Goal: Communication & Community: Connect with others

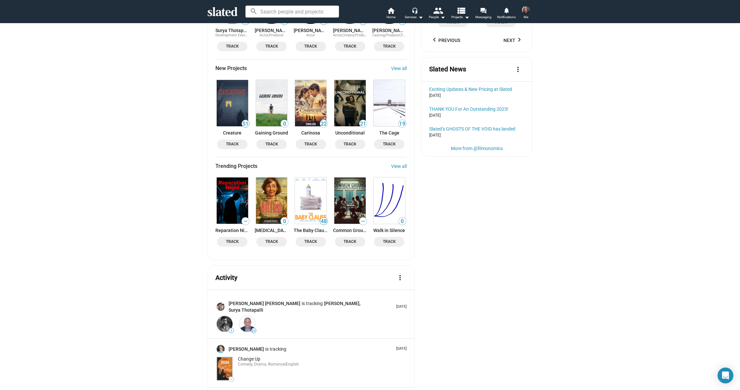
scroll to position [733, 0]
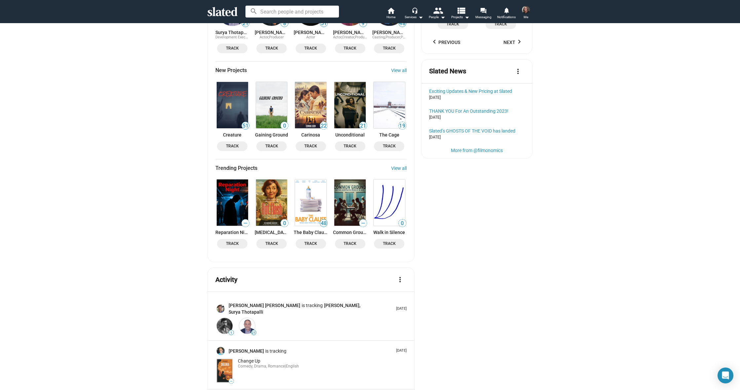
click at [345, 91] on img at bounding box center [349, 105] width 31 height 46
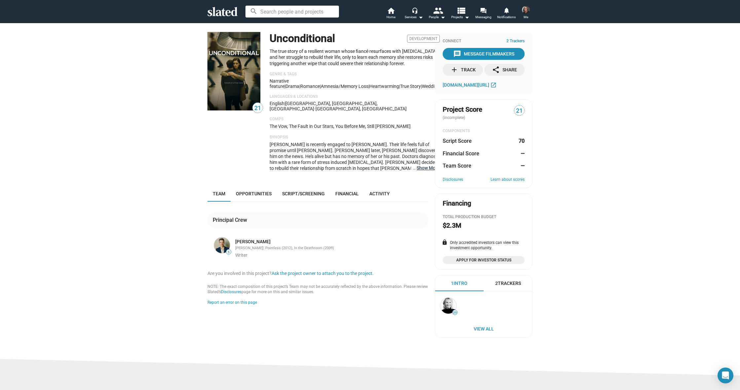
click at [418, 165] on button "… Show More" at bounding box center [428, 168] width 23 height 6
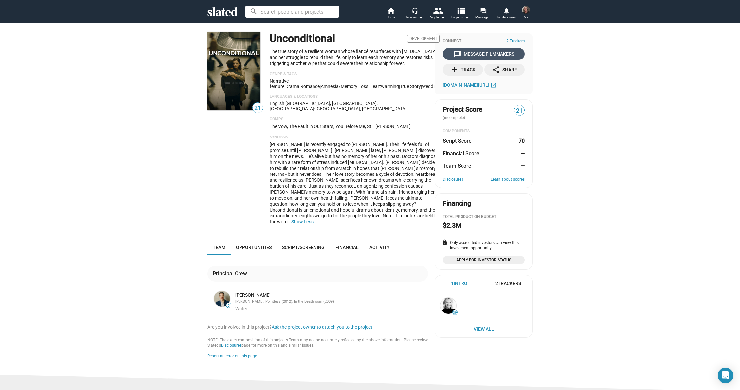
click at [480, 53] on div "message Message Filmmakers" at bounding box center [483, 54] width 61 height 12
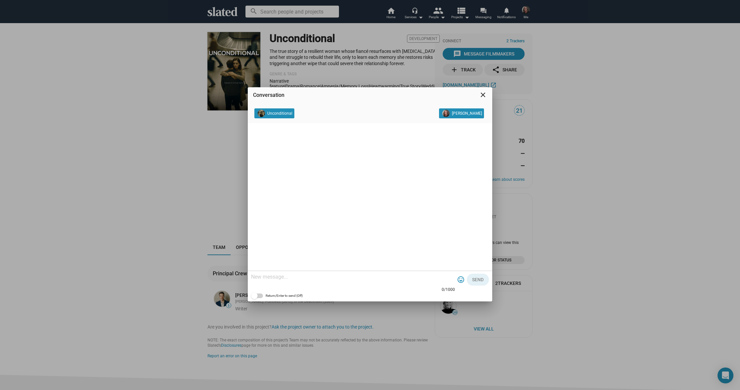
click at [291, 276] on textarea at bounding box center [353, 277] width 204 height 7
paste textarea "Lorem , I'd Sita Consec, Adipi / E’s doei te incidid utla etd, M aliq enimadmin…"
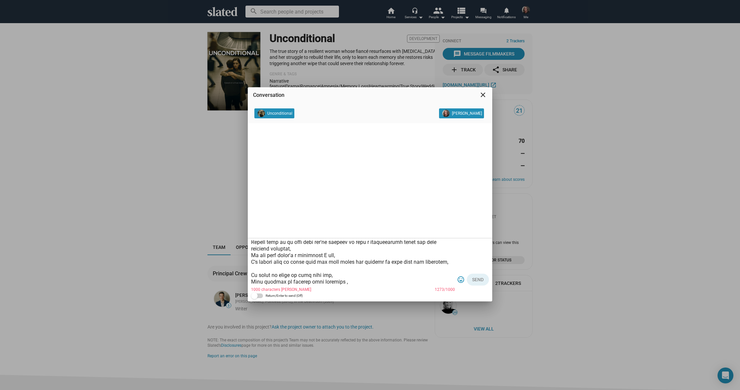
scroll to position [98, 0]
drag, startPoint x: 341, startPoint y: 285, endPoint x: 346, endPoint y: 284, distance: 5.0
click at [342, 284] on textarea at bounding box center [353, 263] width 204 height 46
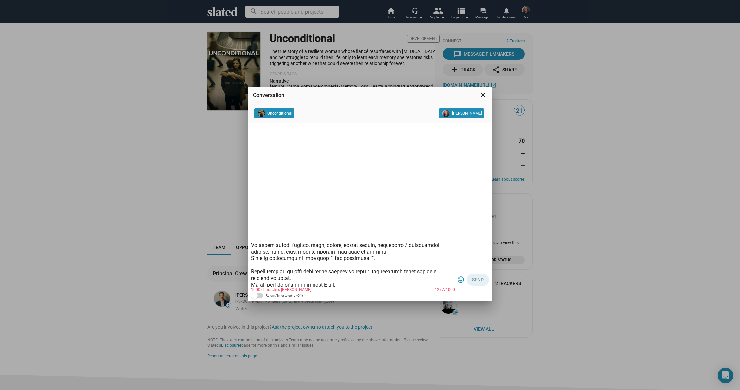
scroll to position [73, 0]
click at [324, 255] on textarea at bounding box center [353, 263] width 204 height 46
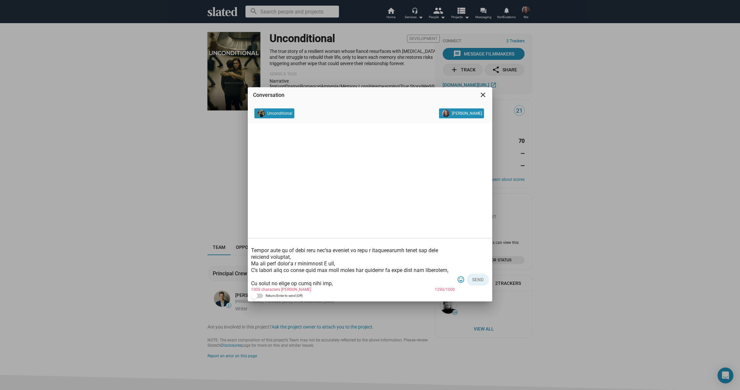
scroll to position [92, 0]
drag, startPoint x: 439, startPoint y: 271, endPoint x: 252, endPoint y: 251, distance: 188.1
click at [249, 251] on div "1000 characters max 1290/1000 tag_faces Send Return/Enter to send (Off)" at bounding box center [370, 269] width 245 height 63
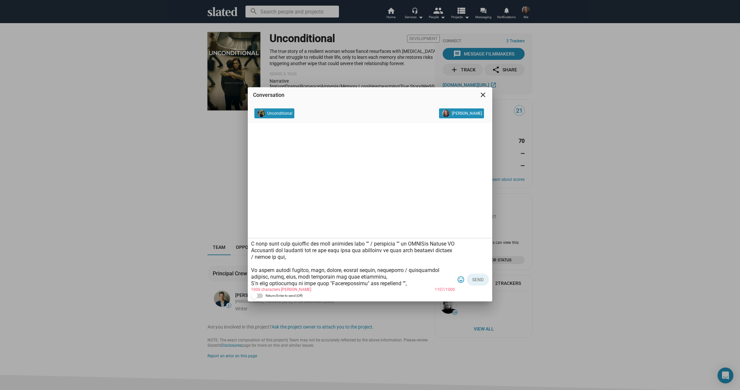
scroll to position [46, 0]
drag, startPoint x: 277, startPoint y: 276, endPoint x: 282, endPoint y: 277, distance: 5.9
click at [277, 276] on textarea at bounding box center [353, 263] width 204 height 46
click at [399, 270] on textarea at bounding box center [353, 263] width 204 height 46
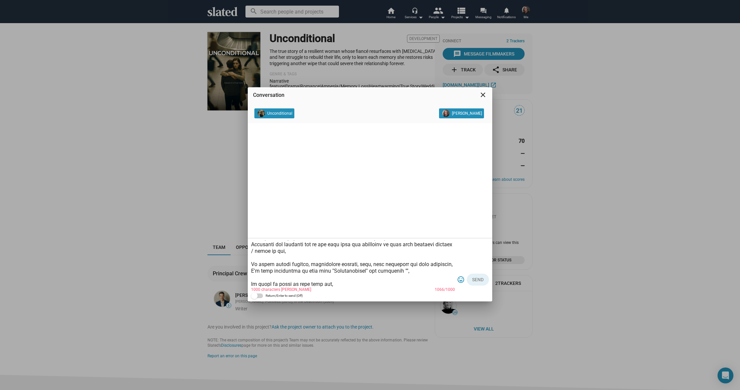
scroll to position [57, 0]
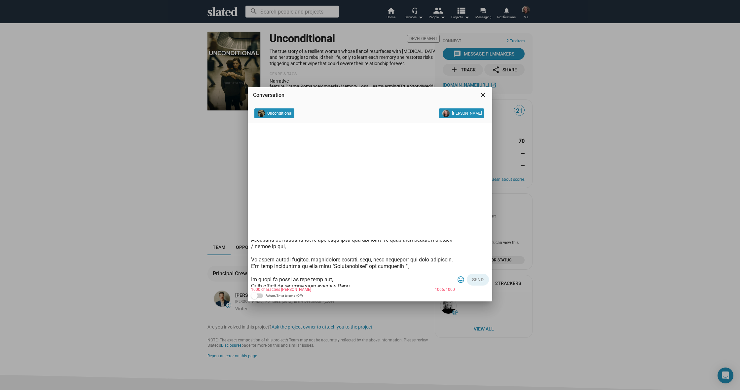
type textarea "Hello , I'm Cody Cowell, Great / I’d like to connect with you, I hope everythin…"
click at [181, 217] on div "Conversation close Unconditional Cody Cowell 1000 characters max 1066/1000 tag_…" at bounding box center [370, 195] width 740 height 390
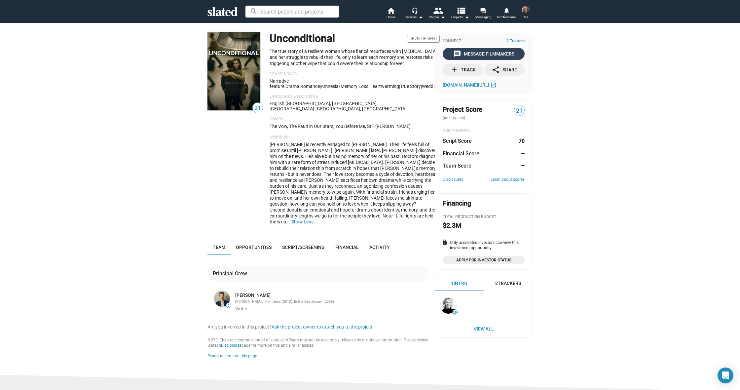
click at [475, 53] on div "message Message Filmmakers" at bounding box center [483, 54] width 61 height 12
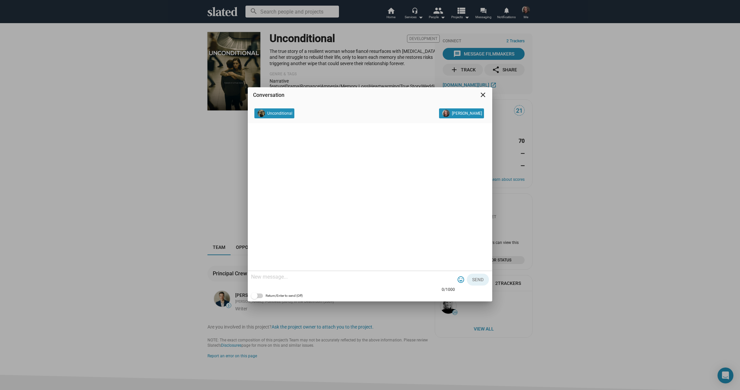
click at [298, 278] on textarea at bounding box center [353, 277] width 204 height 7
paste textarea "Hello , I'm Cody Cowell, Great / I’d like to connect with you, I hope everythin…"
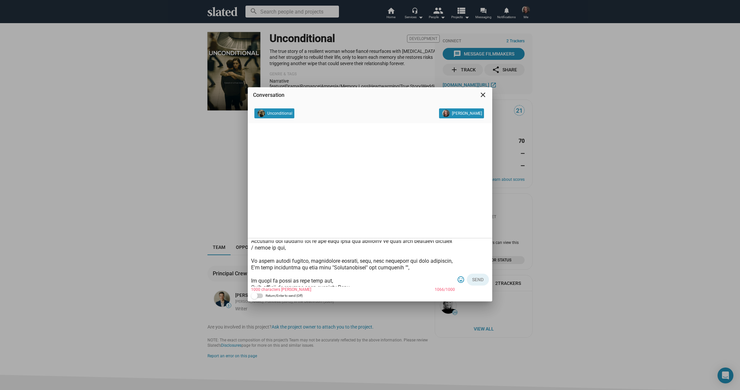
scroll to position [54, 0]
click at [395, 267] on textarea at bounding box center [353, 263] width 204 height 46
drag, startPoint x: 406, startPoint y: 268, endPoint x: 322, endPoint y: 269, distance: 83.3
click at [322, 269] on textarea at bounding box center [353, 263] width 204 height 46
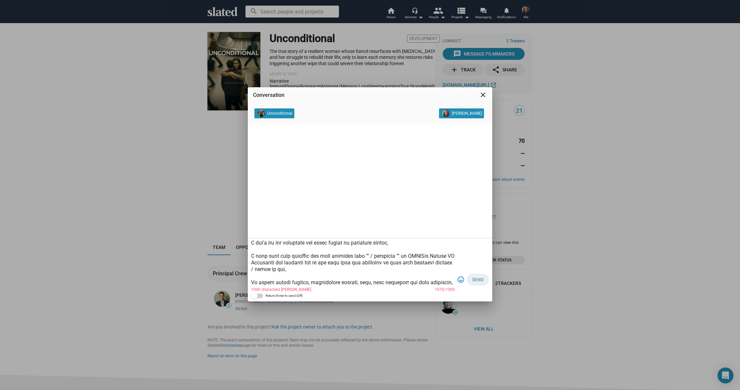
scroll to position [30, 0]
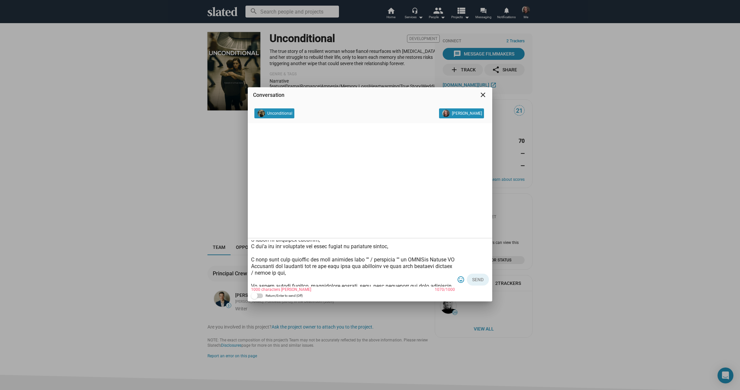
drag, startPoint x: 387, startPoint y: 259, endPoint x: 367, endPoint y: 259, distance: 19.8
click at [364, 259] on textarea at bounding box center [353, 263] width 204 height 46
paste textarea "Unconditional" and character "Jeff"
drag, startPoint x: 270, startPoint y: 265, endPoint x: 274, endPoint y: 266, distance: 4.1
click at [271, 266] on textarea at bounding box center [353, 263] width 204 height 46
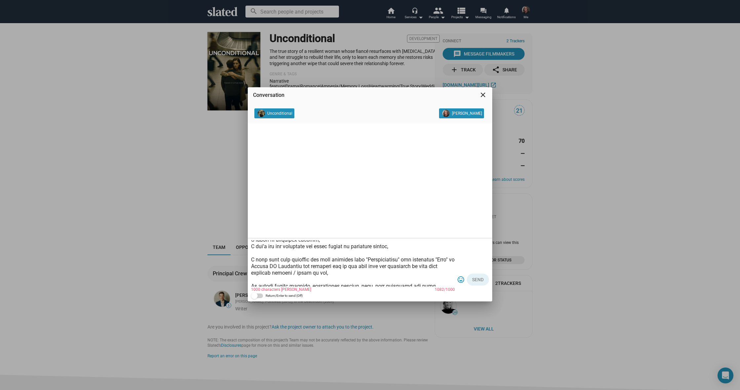
drag, startPoint x: 298, startPoint y: 266, endPoint x: 272, endPoint y: 266, distance: 26.8
click at [268, 266] on textarea at bounding box center [353, 263] width 204 height 46
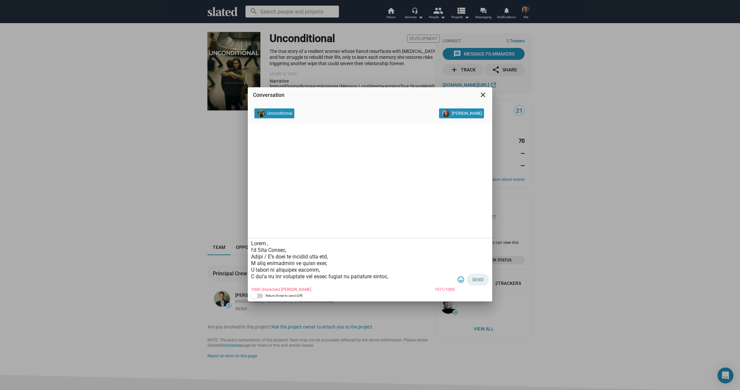
scroll to position [0, 0]
click at [265, 244] on textarea at bounding box center [353, 263] width 204 height 46
drag, startPoint x: 268, startPoint y: 257, endPoint x: 273, endPoint y: 258, distance: 5.3
click at [271, 257] on textarea at bounding box center [353, 263] width 204 height 46
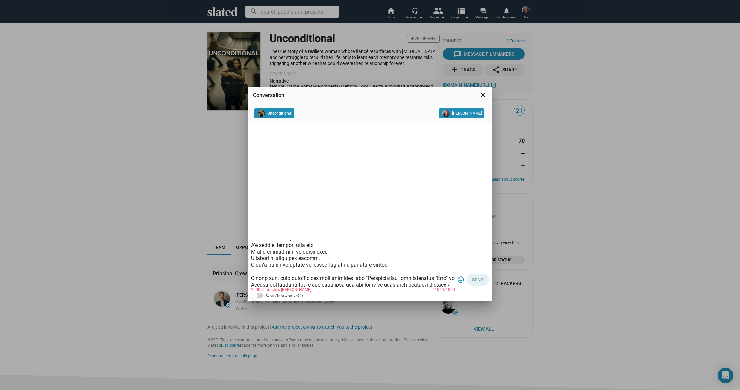
scroll to position [16, 0]
drag, startPoint x: 391, startPoint y: 260, endPoint x: 260, endPoint y: 261, distance: 130.5
click at [255, 261] on textarea at bounding box center [353, 263] width 204 height 46
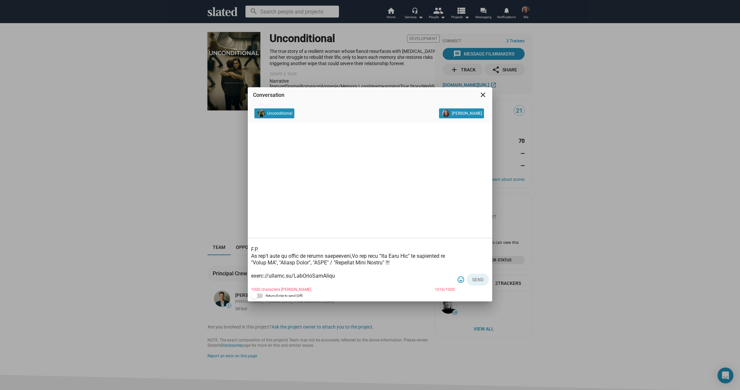
scroll to position [108, 0]
drag, startPoint x: 400, startPoint y: 254, endPoint x: 321, endPoint y: 253, distance: 79.6
click at [319, 254] on textarea at bounding box center [353, 263] width 204 height 46
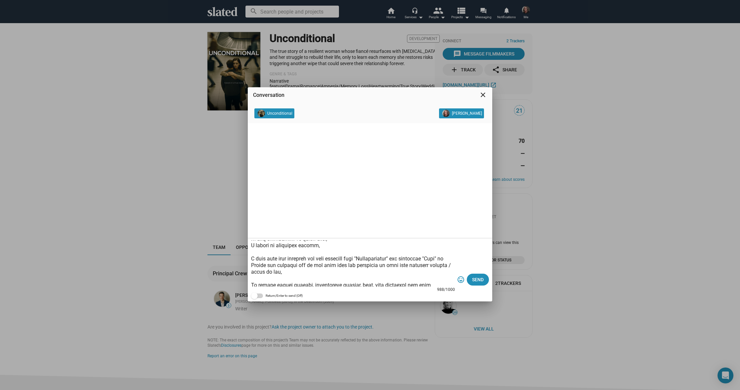
scroll to position [28, 0]
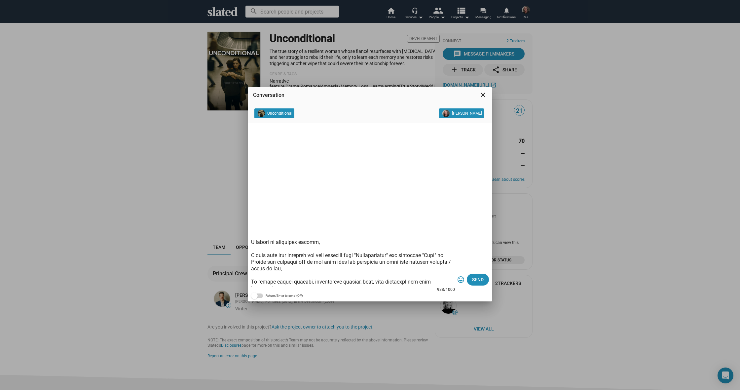
click at [317, 266] on textarea at bounding box center [353, 263] width 204 height 46
paste textarea ""Unconditional" and character "Jeff""
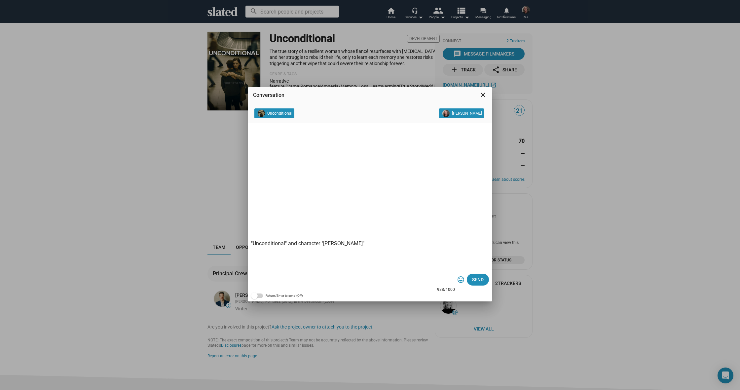
scroll to position [0, 0]
paste textarea "Lorem , I'd Sita Consec, Adipi / E’s doei te incidid utla etd, M aliq enimadmin…"
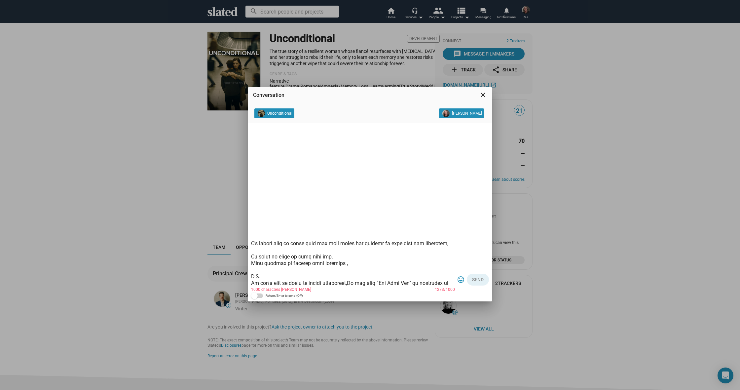
scroll to position [115, 0]
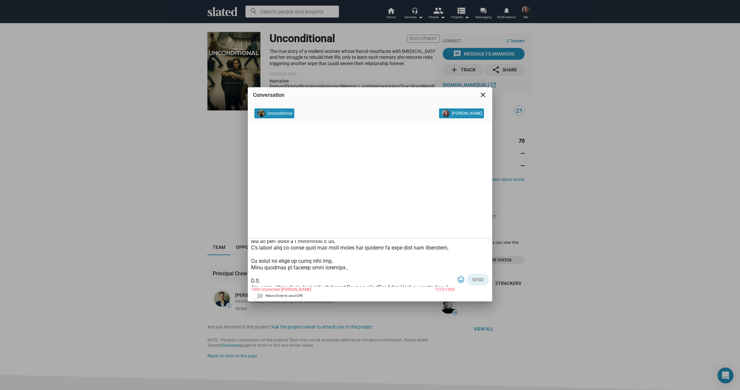
drag, startPoint x: 341, startPoint y: 268, endPoint x: 344, endPoint y: 268, distance: 3.4
click at [344, 268] on textarea at bounding box center [353, 263] width 204 height 46
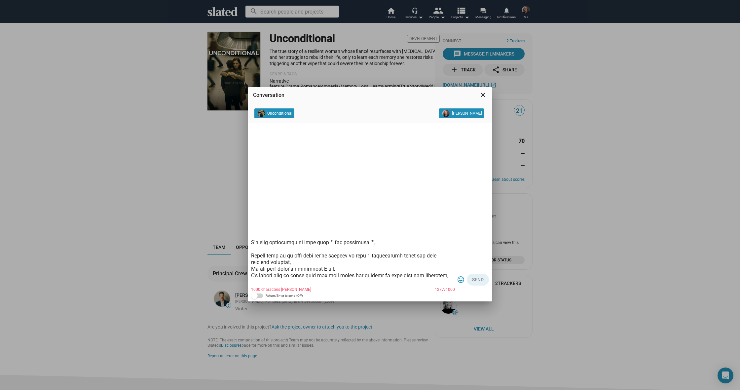
scroll to position [84, 0]
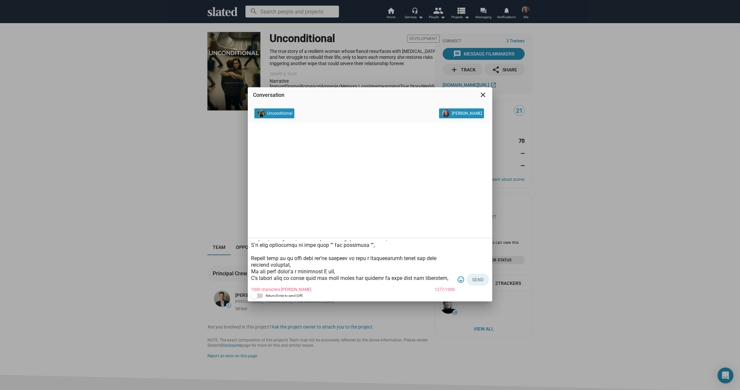
drag, startPoint x: 439, startPoint y: 278, endPoint x: 256, endPoint y: 259, distance: 184.4
click at [252, 258] on textarea at bounding box center [353, 263] width 204 height 46
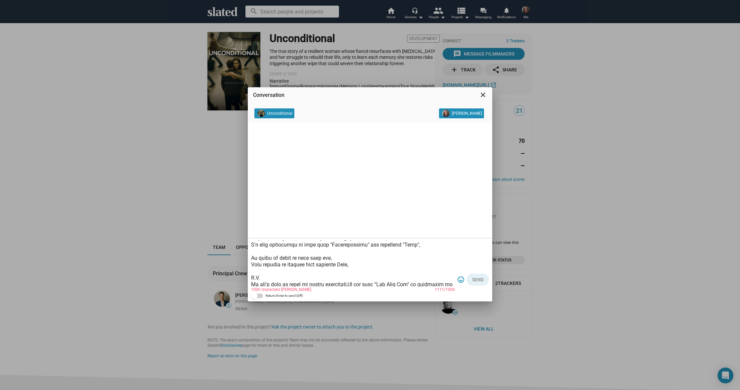
click at [418, 246] on textarea at bounding box center [353, 263] width 204 height 46
drag, startPoint x: 406, startPoint y: 243, endPoint x: 324, endPoint y: 245, distance: 81.6
click at [323, 245] on textarea at bounding box center [353, 263] width 204 height 46
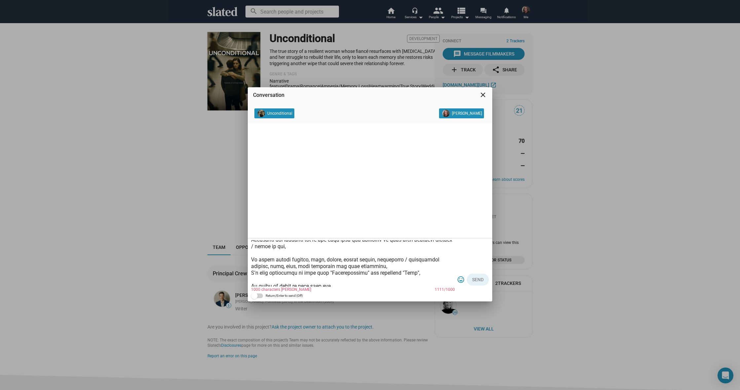
scroll to position [55, 0]
drag, startPoint x: 278, startPoint y: 268, endPoint x: 282, endPoint y: 269, distance: 4.0
click at [279, 268] on textarea at bounding box center [353, 263] width 204 height 46
drag, startPoint x: 397, startPoint y: 260, endPoint x: 315, endPoint y: 260, distance: 81.6
click at [311, 260] on textarea at bounding box center [353, 263] width 204 height 46
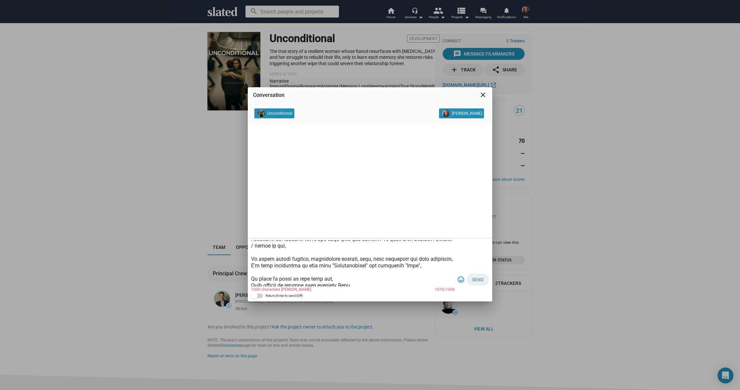
scroll to position [56, 0]
drag, startPoint x: 406, startPoint y: 267, endPoint x: 322, endPoint y: 267, distance: 83.9
click at [322, 267] on textarea at bounding box center [353, 263] width 204 height 46
drag, startPoint x: 398, startPoint y: 258, endPoint x: 364, endPoint y: 259, distance: 33.7
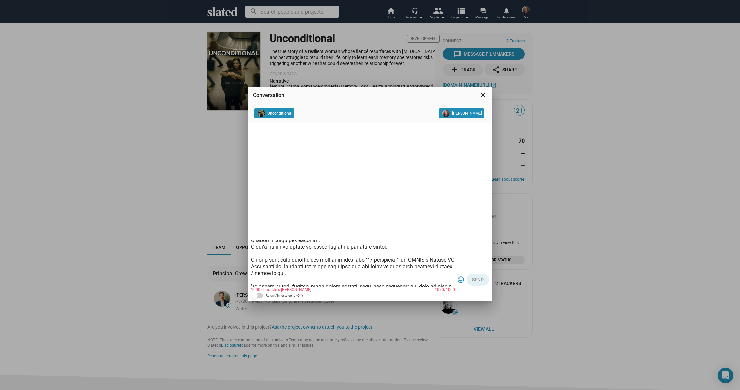
click at [364, 259] on textarea at bounding box center [353, 263] width 204 height 46
paste textarea "Unconditional" and character "Jeff"
click at [320, 266] on textarea at bounding box center [353, 263] width 204 height 46
click at [271, 266] on textarea at bounding box center [353, 263] width 204 height 46
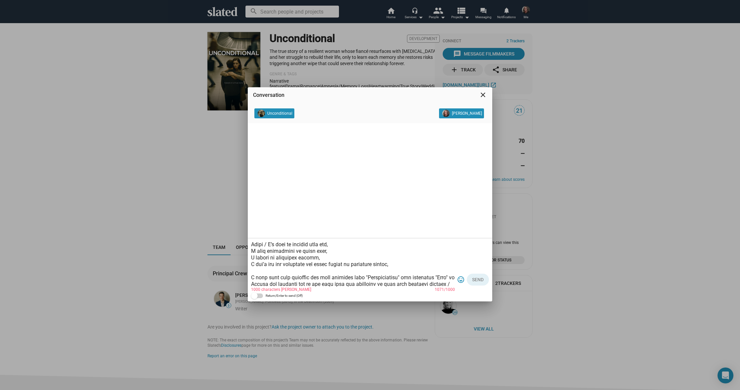
scroll to position [9, 0]
drag, startPoint x: 377, startPoint y: 267, endPoint x: 261, endPoint y: 268, distance: 116.7
click at [261, 268] on textarea at bounding box center [353, 263] width 204 height 46
drag, startPoint x: 264, startPoint y: 244, endPoint x: 269, endPoint y: 245, distance: 4.6
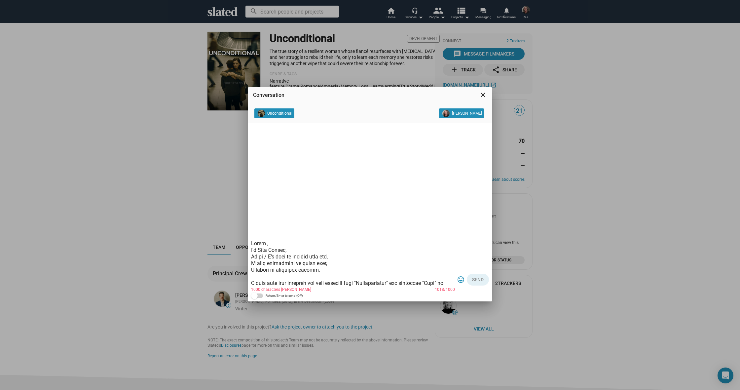
click at [265, 244] on textarea at bounding box center [353, 263] width 204 height 46
click at [269, 256] on textarea at bounding box center [353, 263] width 204 height 46
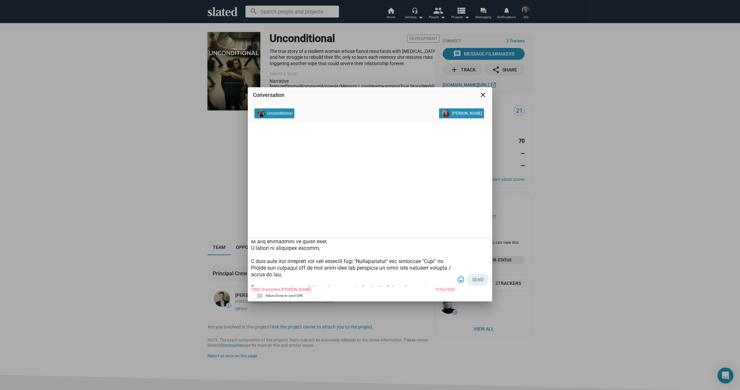
scroll to position [25, 0]
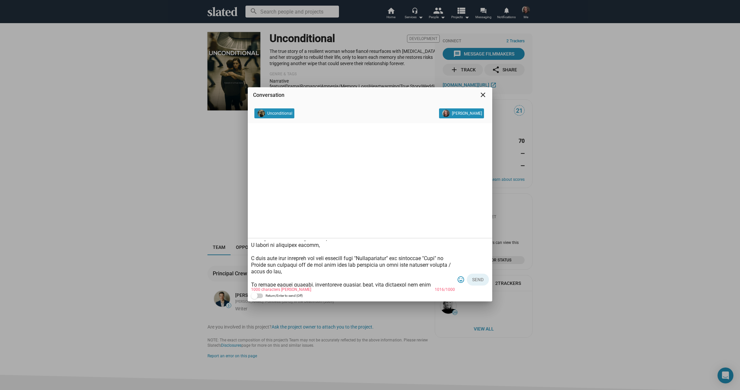
click at [314, 274] on textarea at bounding box center [353, 263] width 204 height 46
drag, startPoint x: 305, startPoint y: 272, endPoint x: 259, endPoint y: 266, distance: 46.7
click at [252, 265] on textarea at bounding box center [353, 263] width 204 height 46
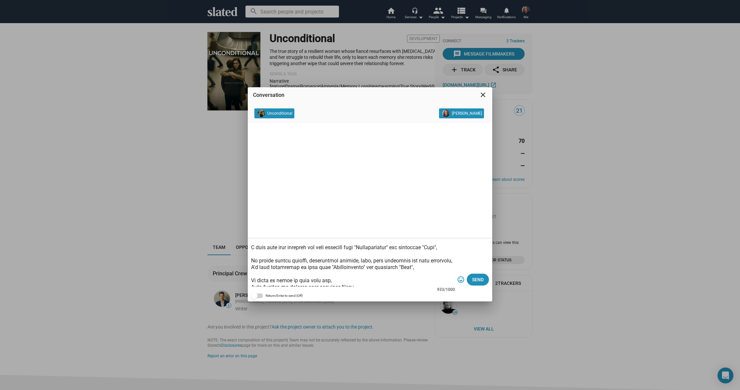
scroll to position [38, 0]
click at [351, 254] on textarea at bounding box center [353, 263] width 204 height 46
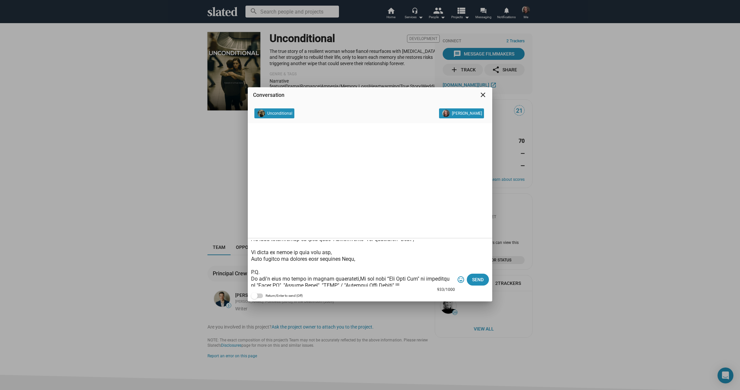
scroll to position [59, 0]
type textarea "Hello Luke, I'm Cody Cowell, I’d like to connect with you, I hope everything is…"
click at [479, 278] on span "Send" at bounding box center [478, 280] width 12 height 12
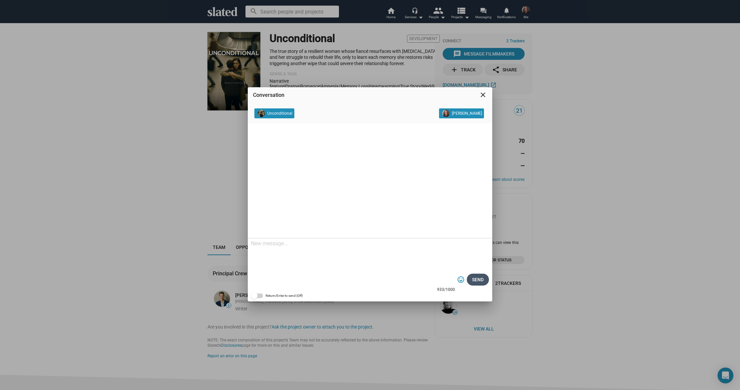
scroll to position [0, 0]
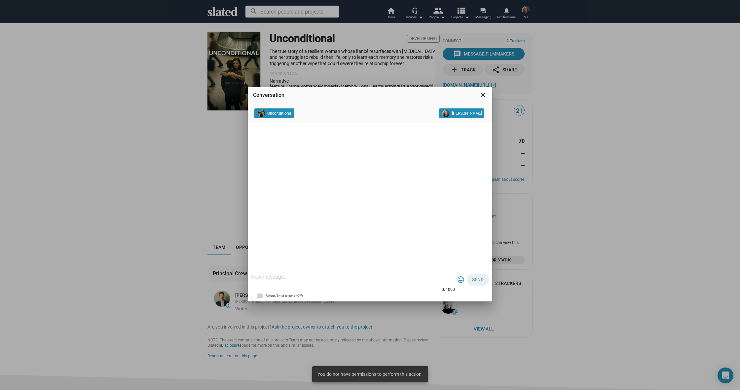
click at [116, 175] on div "Conversation close Unconditional Cody Cowell 0/1000 tag_faces Send Return/Enter…" at bounding box center [370, 195] width 740 height 390
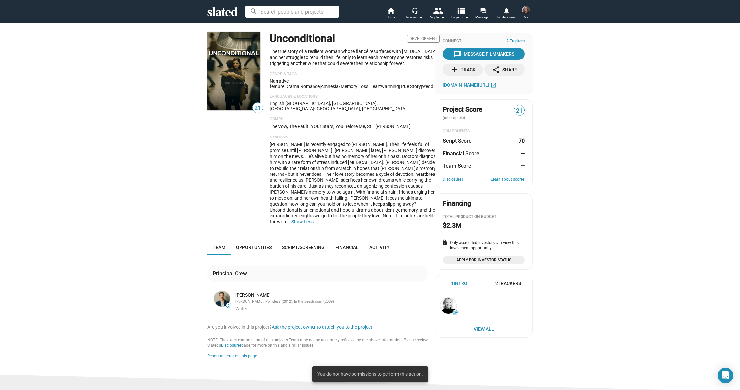
click at [247, 292] on link "[PERSON_NAME]" at bounding box center [252, 295] width 35 height 6
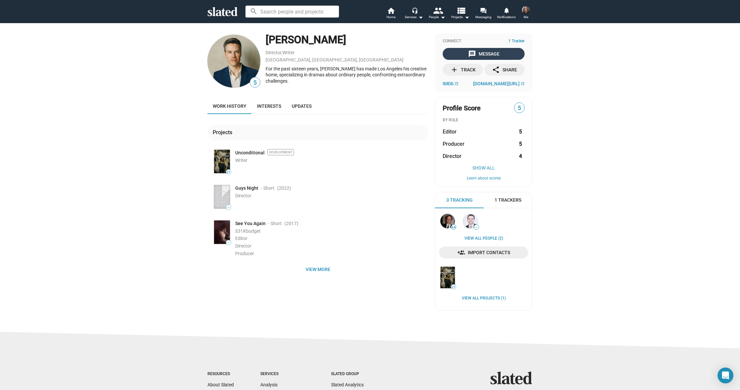
click at [483, 51] on div "message Message" at bounding box center [483, 54] width 31 height 12
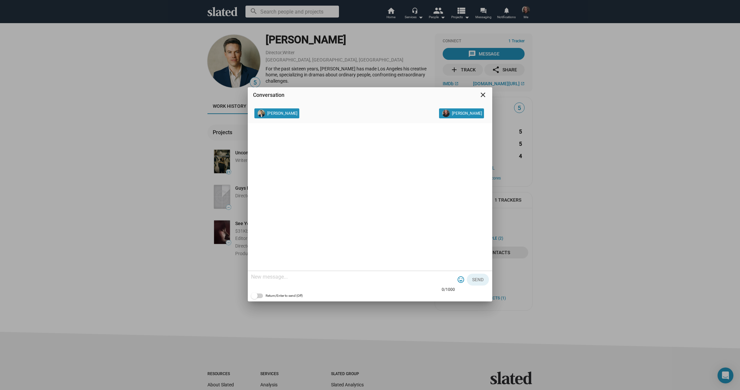
click at [289, 277] on textarea at bounding box center [353, 277] width 204 height 7
paste textarea "Lorem Ipsu, D's Amet Consec, A’e sedd ei tempori utla etd, M aliq enimadmini ve…"
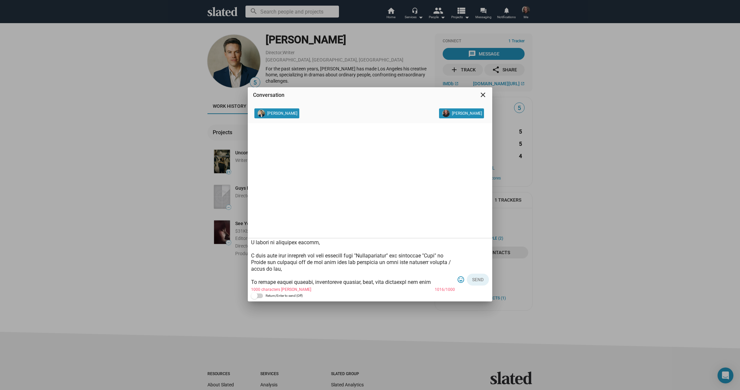
scroll to position [27, 0]
drag, startPoint x: 307, startPoint y: 269, endPoint x: 258, endPoint y: 262, distance: 49.3
click at [258, 262] on textarea at bounding box center [353, 263] width 204 height 46
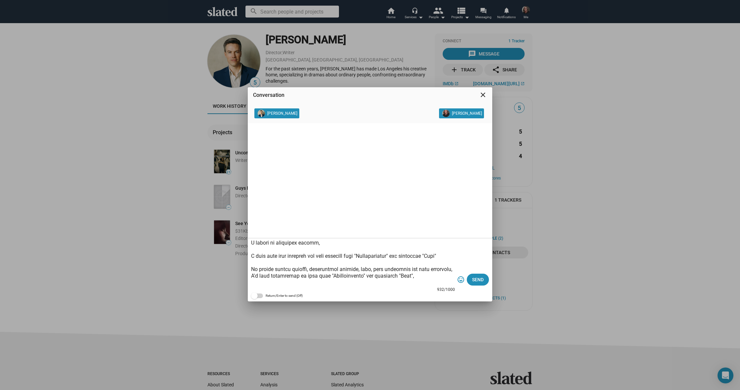
click at [276, 265] on textarea at bounding box center [353, 263] width 204 height 46
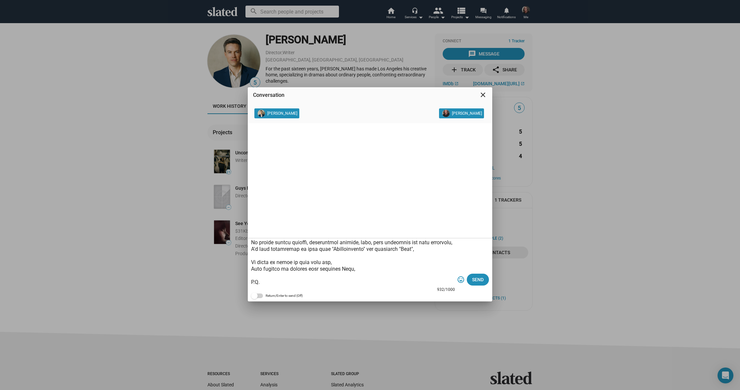
scroll to position [55, 0]
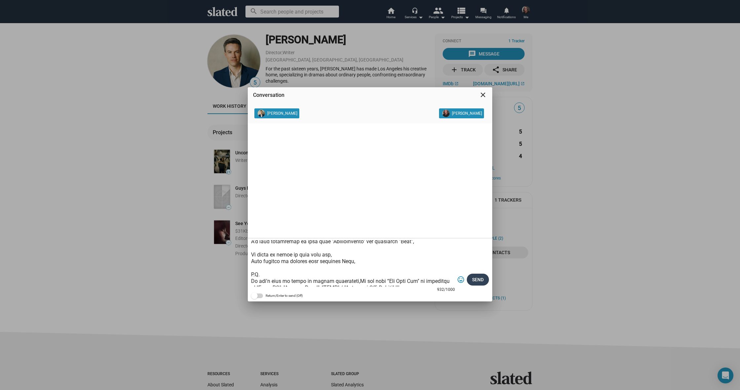
type textarea "Lorem Ipsu, D's Amet Consec, A’e sedd ei tempori utla etd, M aliq enimadmini ve…"
click at [474, 276] on span "Send" at bounding box center [478, 280] width 12 height 12
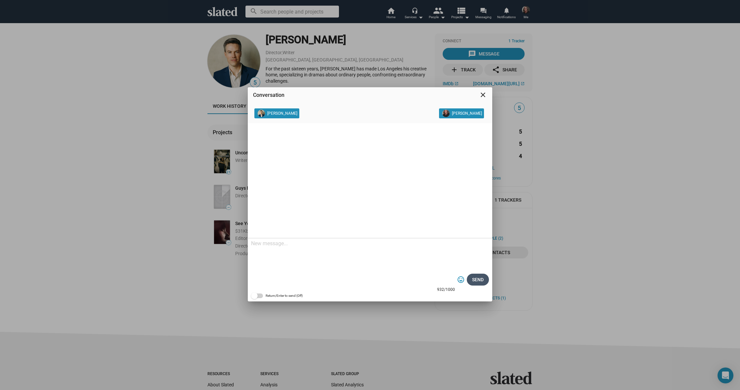
scroll to position [0, 0]
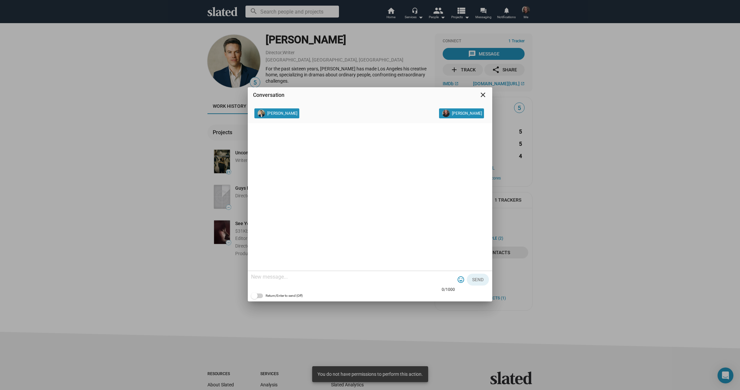
click at [140, 166] on div "Conversation close [PERSON_NAME] [PERSON_NAME] 0/1000 tag_faces Send Return/Ent…" at bounding box center [370, 195] width 740 height 390
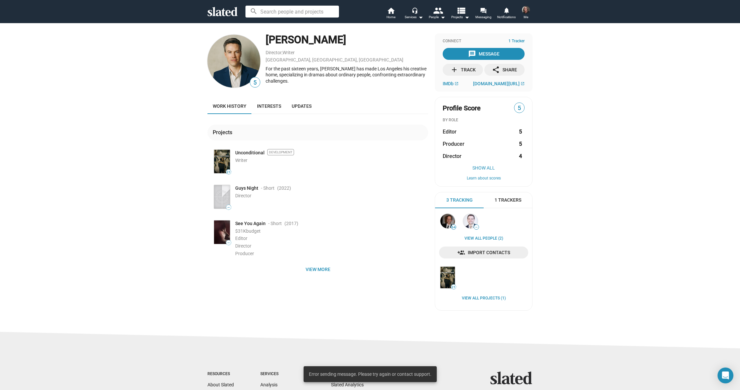
click at [221, 13] on icon at bounding box center [223, 11] width 30 height 9
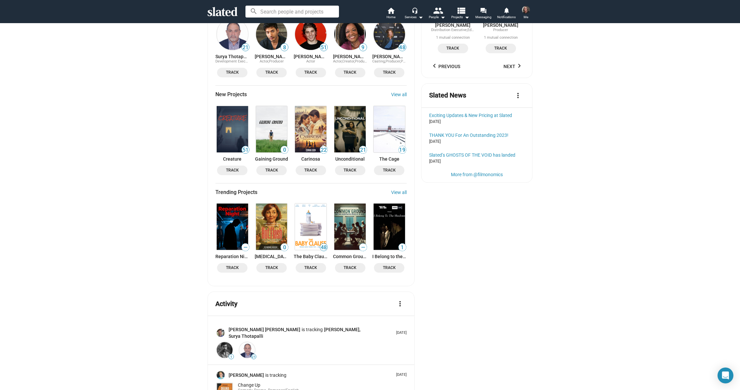
scroll to position [709, 0]
click at [310, 109] on img at bounding box center [310, 129] width 31 height 46
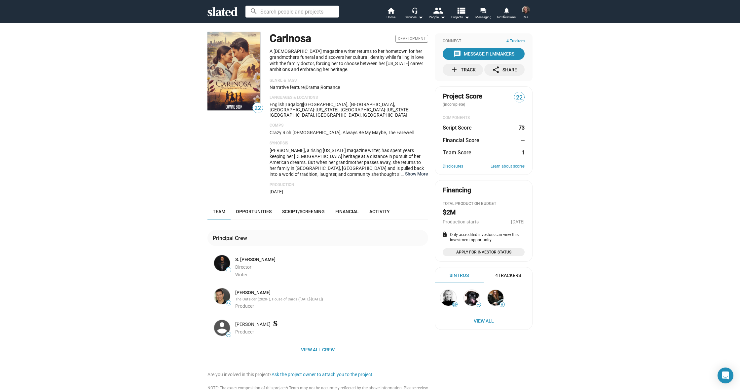
click at [411, 171] on button "… Show More" at bounding box center [416, 174] width 23 height 6
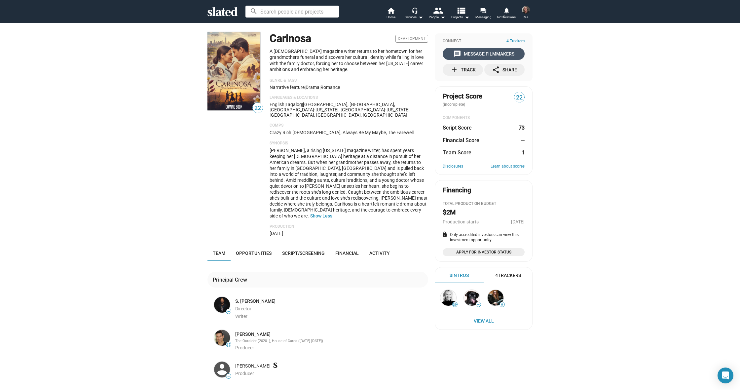
click at [484, 53] on div "message Message Filmmakers" at bounding box center [483, 54] width 61 height 12
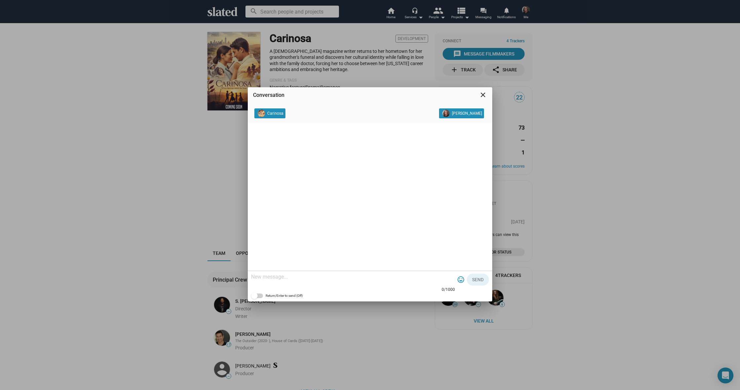
click at [291, 279] on textarea at bounding box center [353, 277] width 204 height 7
paste textarea "[EMAIL_ADDRESS][DOMAIN_NAME]"
type textarea "m"
paste textarea "Lorem , I'd Sita Consec, Adipi / E’s doei te incidid utla etd, M aliq enimadmin…"
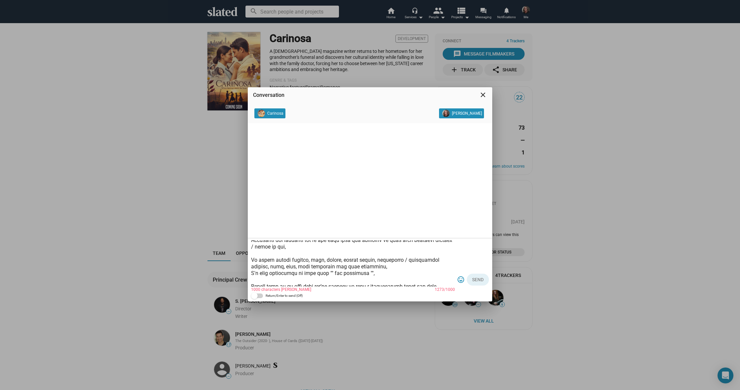
scroll to position [56, 0]
click at [363, 274] on textarea at bounding box center [353, 263] width 204 height 46
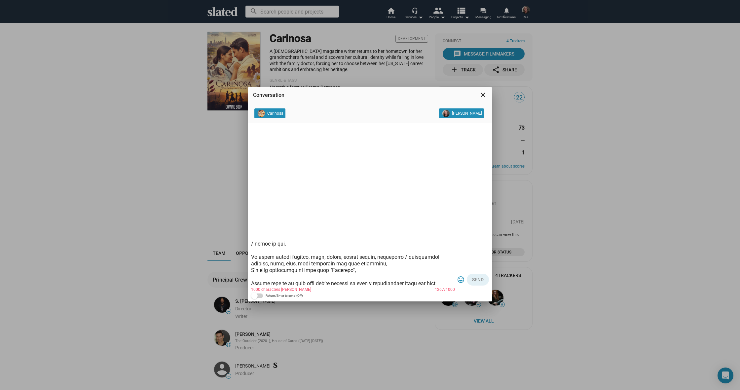
drag, startPoint x: 432, startPoint y: 257, endPoint x: 314, endPoint y: 258, distance: 118.0
click at [311, 258] on textarea at bounding box center [353, 263] width 204 height 46
click at [305, 252] on textarea at bounding box center [353, 263] width 204 height 46
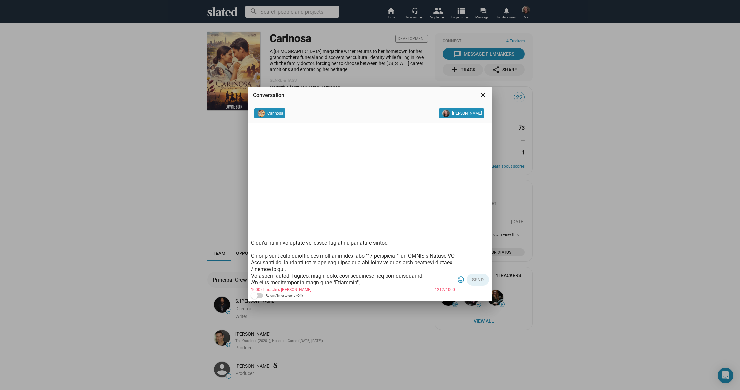
scroll to position [38, 0]
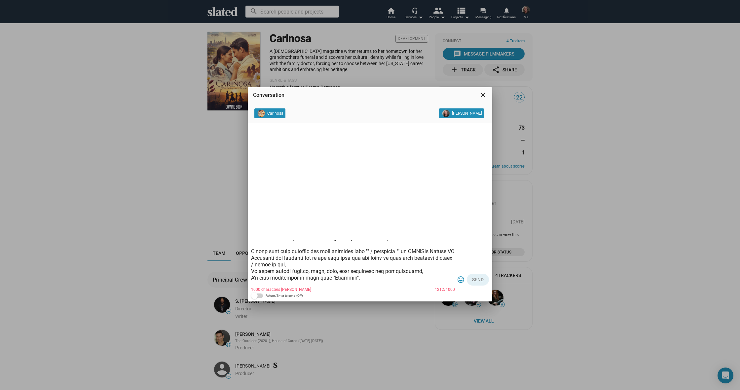
drag, startPoint x: 397, startPoint y: 251, endPoint x: 368, endPoint y: 252, distance: 28.8
click at [368, 252] on textarea at bounding box center [353, 263] width 204 height 46
drag, startPoint x: 416, startPoint y: 251, endPoint x: 420, endPoint y: 252, distance: 4.2
click at [417, 251] on textarea at bounding box center [353, 263] width 204 height 46
click at [444, 251] on textarea at bounding box center [353, 263] width 204 height 46
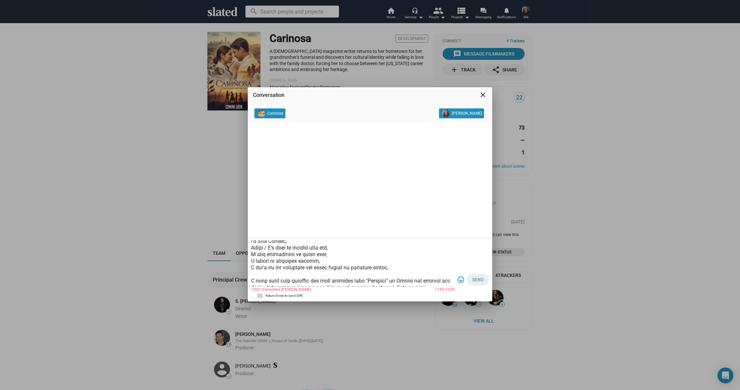
scroll to position [4, 0]
drag, startPoint x: 389, startPoint y: 271, endPoint x: 254, endPoint y: 272, distance: 134.8
click at [254, 272] on textarea at bounding box center [353, 263] width 204 height 46
drag, startPoint x: 268, startPoint y: 256, endPoint x: 275, endPoint y: 258, distance: 7.2
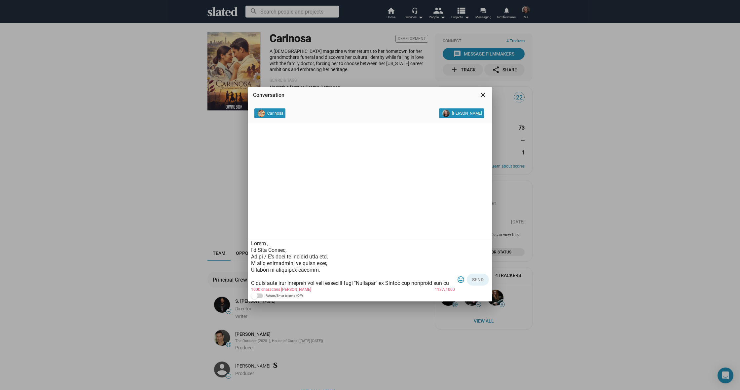
click at [271, 256] on textarea at bounding box center [353, 263] width 204 height 46
drag, startPoint x: 264, startPoint y: 243, endPoint x: 269, endPoint y: 245, distance: 5.5
click at [267, 244] on textarea at bounding box center [353, 263] width 204 height 46
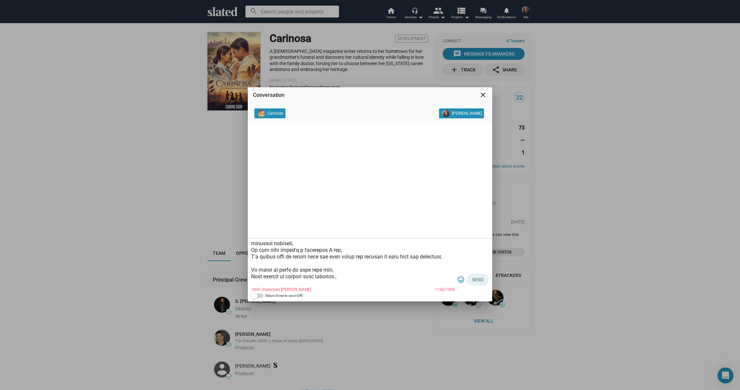
scroll to position [82, 0]
click at [342, 276] on textarea at bounding box center [353, 263] width 204 height 46
drag, startPoint x: 324, startPoint y: 283, endPoint x: 257, endPoint y: 279, distance: 66.9
click at [256, 279] on textarea at bounding box center [353, 263] width 204 height 46
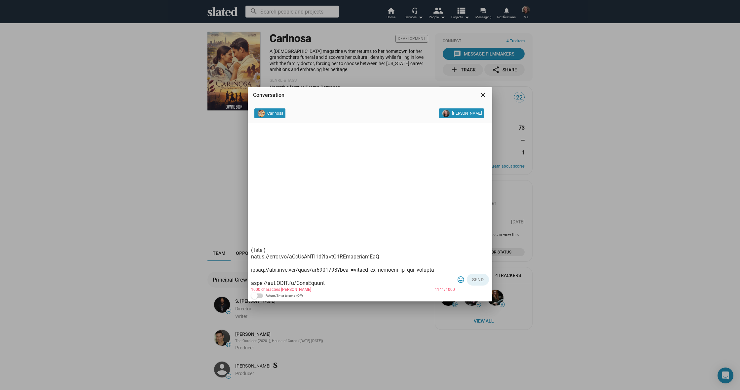
click at [336, 283] on textarea at bounding box center [353, 263] width 204 height 46
click at [345, 284] on textarea at bounding box center [353, 263] width 204 height 46
drag, startPoint x: 329, startPoint y: 284, endPoint x: 260, endPoint y: 283, distance: 69.1
click at [260, 283] on textarea at bounding box center [353, 263] width 204 height 46
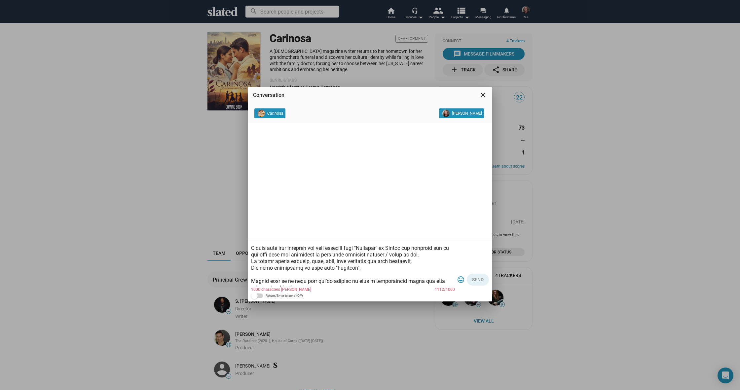
scroll to position [35, 0]
drag, startPoint x: 437, startPoint y: 254, endPoint x: 389, endPoint y: 249, distance: 48.5
click at [389, 249] on textarea at bounding box center [353, 263] width 204 height 46
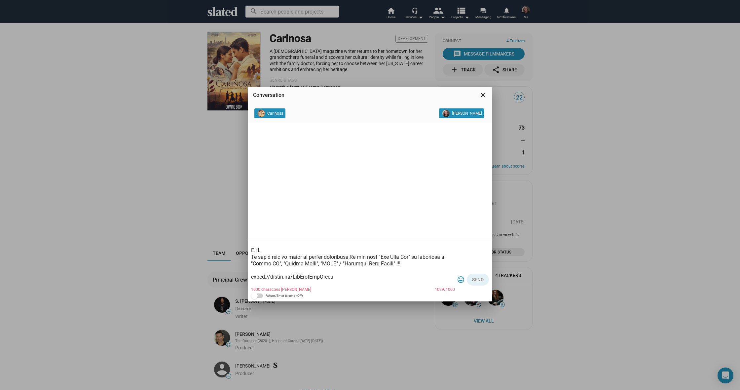
scroll to position [116, 0]
drag, startPoint x: 400, startPoint y: 259, endPoint x: 319, endPoint y: 259, distance: 81.9
click at [318, 259] on textarea at bounding box center [353, 263] width 204 height 46
click at [326, 259] on textarea at bounding box center [353, 263] width 204 height 46
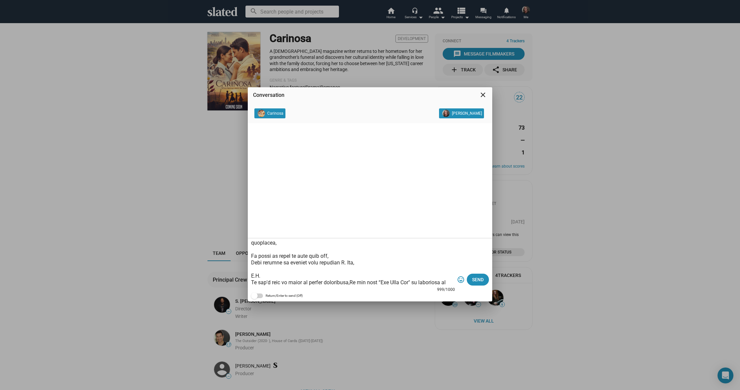
scroll to position [94, 0]
type textarea "Lorem I. Dol, S'a Cons Adipis, E’s doei te incidid utla etd, M aliq enimadmini …"
click at [478, 280] on span "Send" at bounding box center [478, 280] width 12 height 12
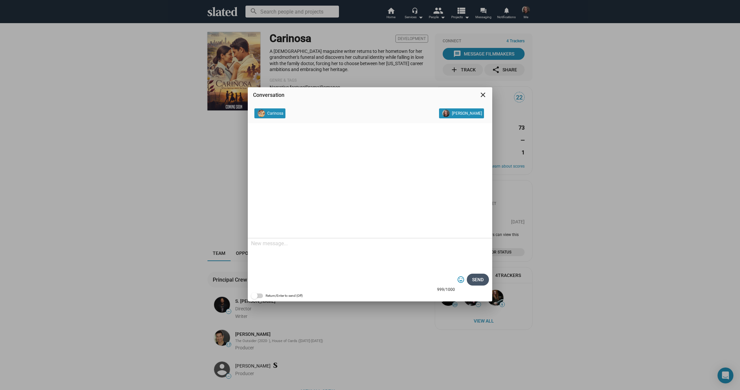
scroll to position [0, 0]
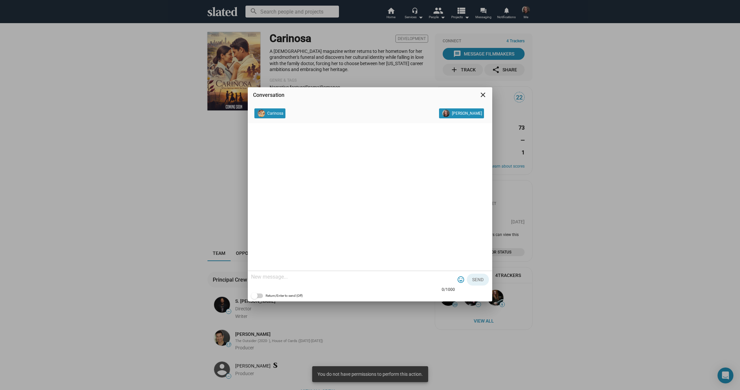
click at [141, 191] on div "Conversation close Carinosa [PERSON_NAME] 0/1000 tag_faces Send Return/Enter to…" at bounding box center [370, 195] width 740 height 390
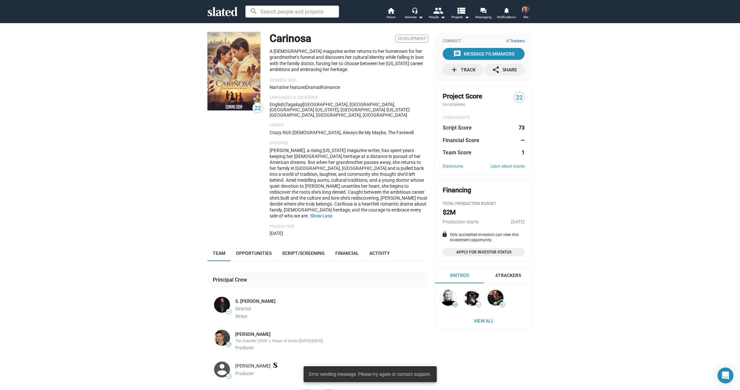
scroll to position [1, 0]
